Goal: Information Seeking & Learning: Learn about a topic

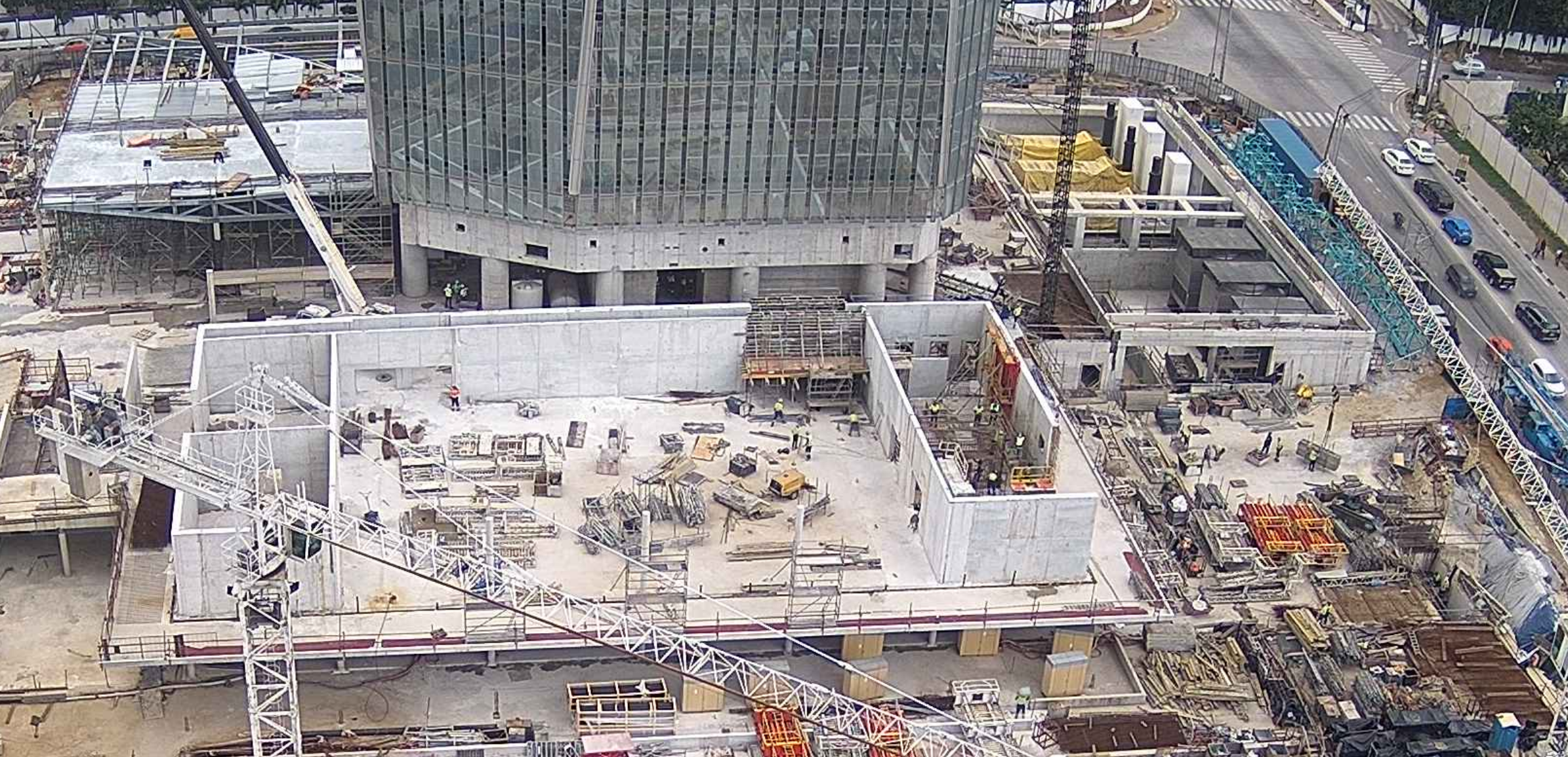
click at [909, 301] on img at bounding box center [784, 379] width 1078 height 606
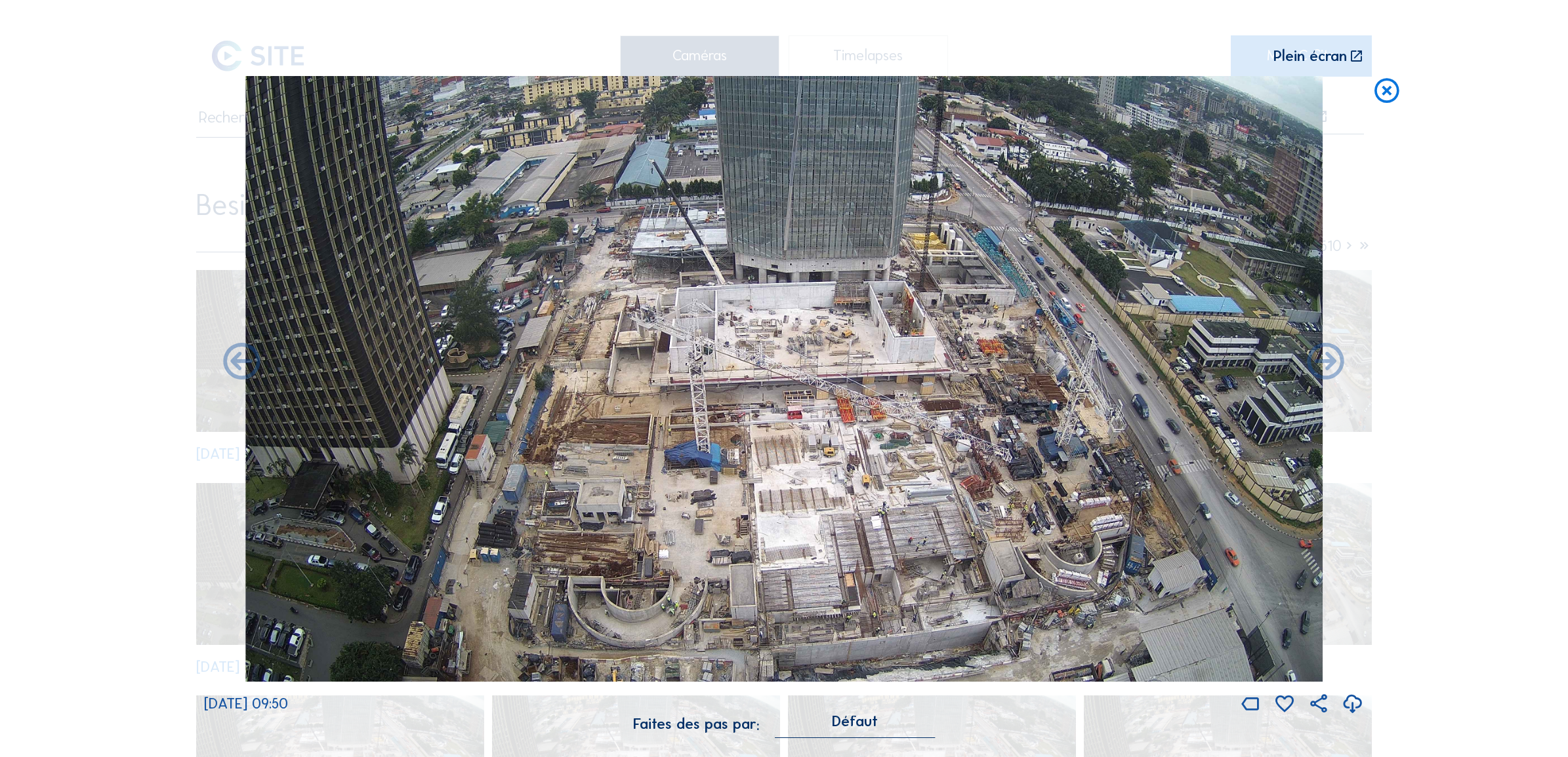
drag, startPoint x: 1388, startPoint y: 94, endPoint x: 1419, endPoint y: 154, distance: 67.5
click at [1388, 93] on icon at bounding box center [1386, 91] width 29 height 30
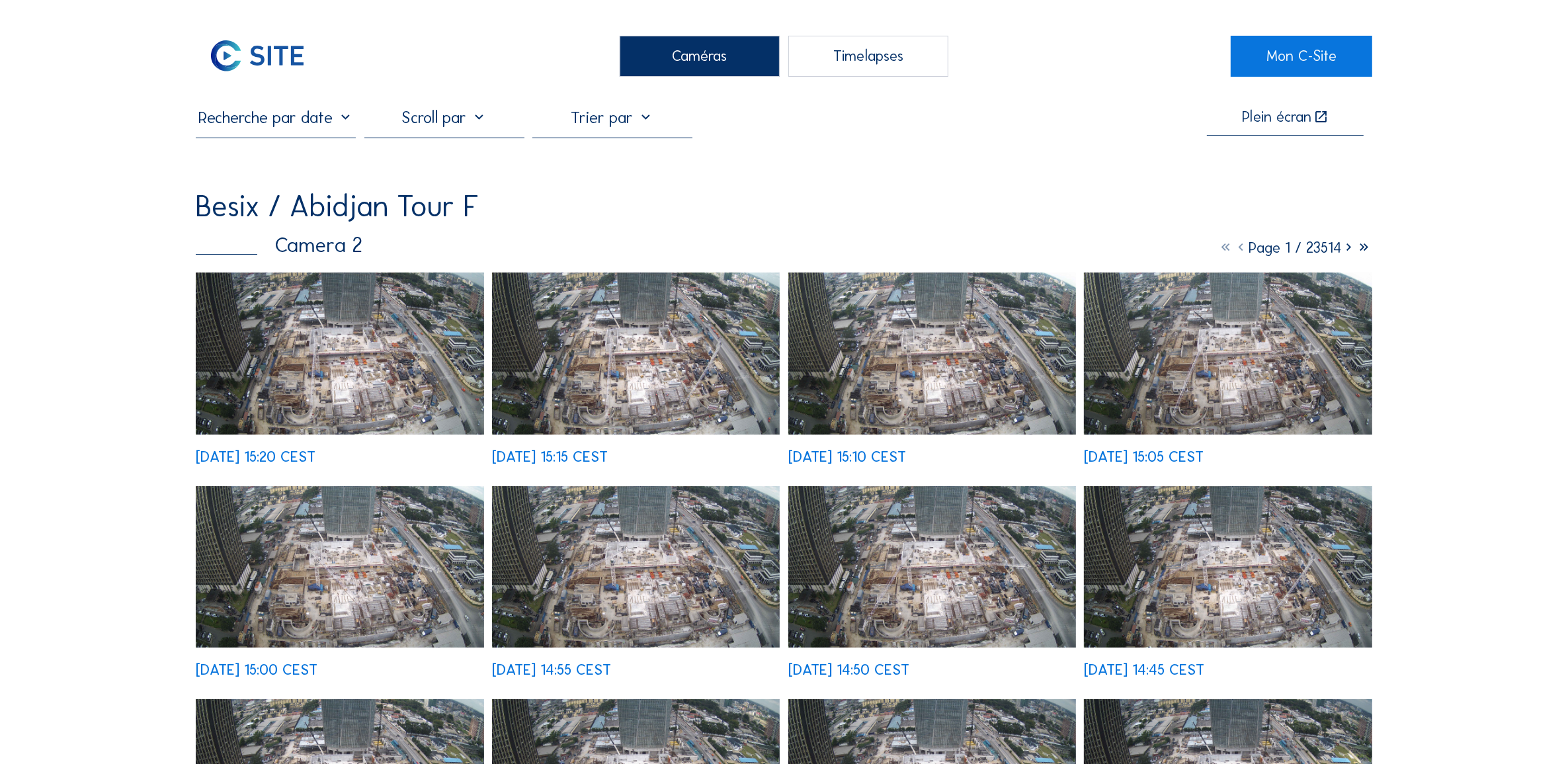
click at [361, 353] on img at bounding box center [340, 354] width 288 height 162
